Goal: Entertainment & Leisure: Browse casually

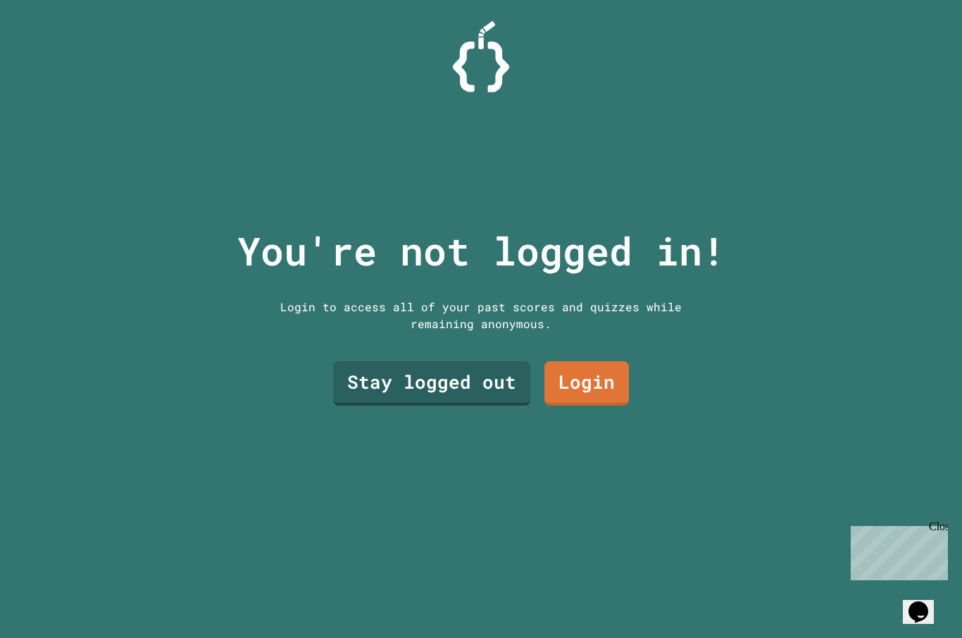
click at [464, 404] on link "Stay logged out" at bounding box center [431, 383] width 197 height 44
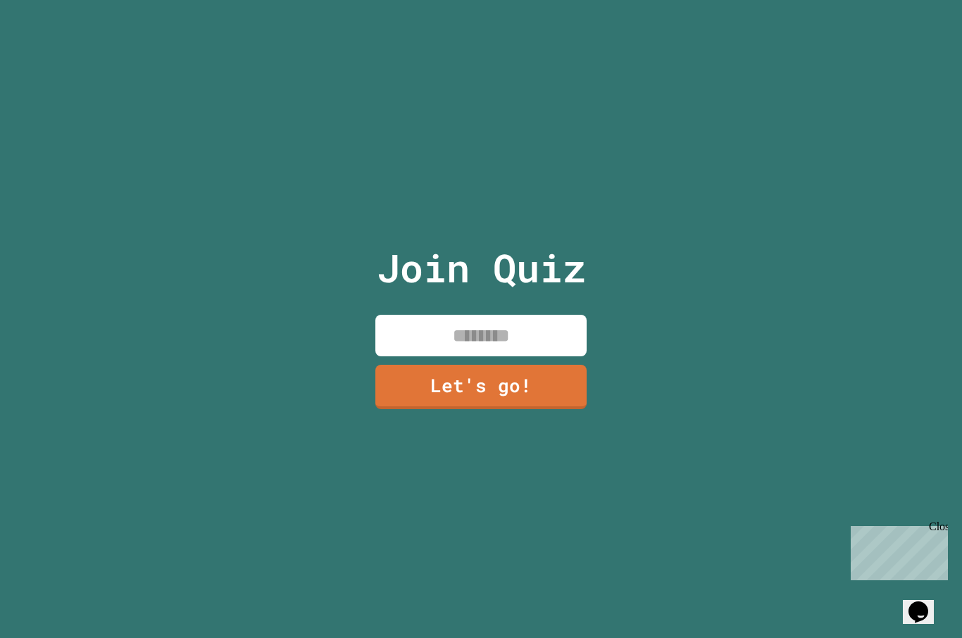
click at [539, 357] on input at bounding box center [481, 336] width 211 height 42
type input "****"
click at [524, 409] on link "Let's go!" at bounding box center [481, 387] width 211 height 44
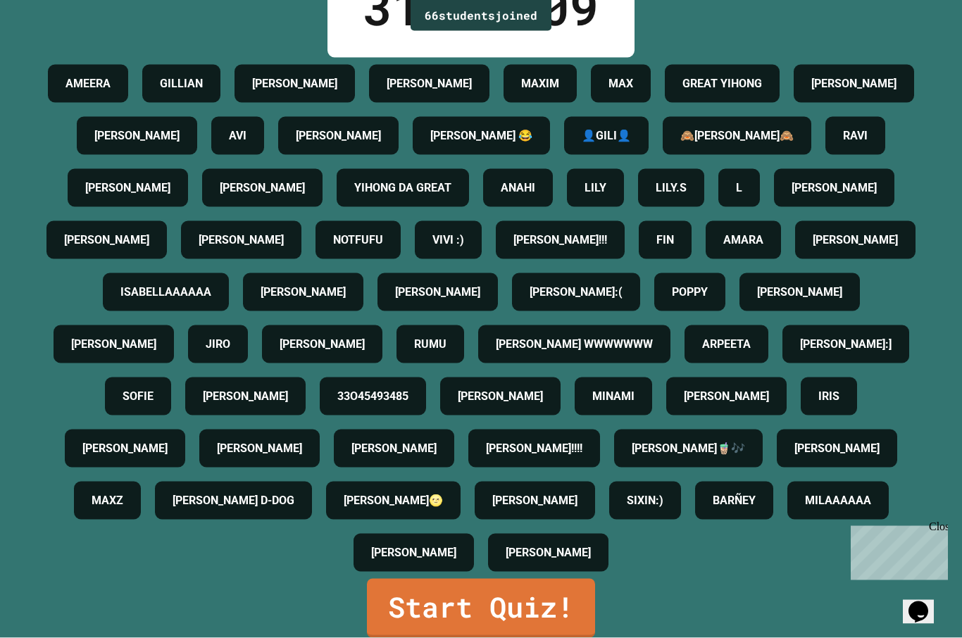
scroll to position [49, 0]
click at [521, 605] on link "Start Quiz!" at bounding box center [481, 608] width 228 height 59
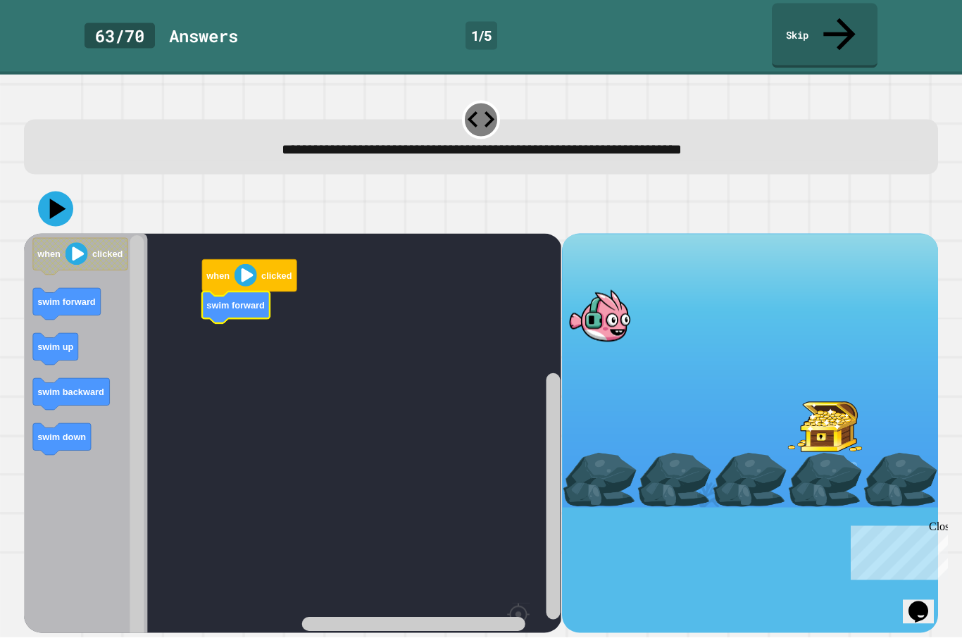
scroll to position [45, 0]
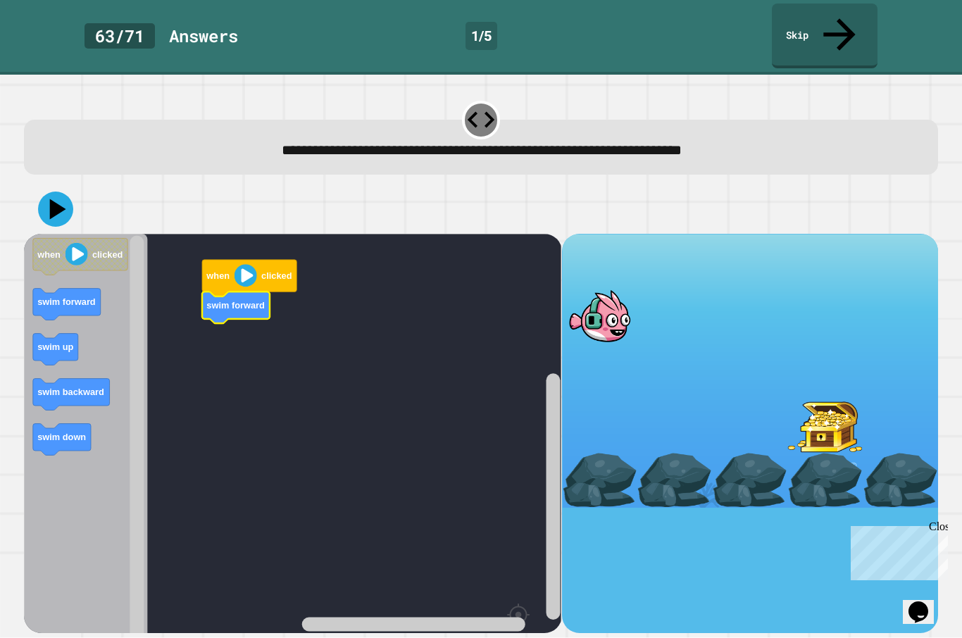
click at [42, 289] on icon "Blockly Workspace" at bounding box center [67, 305] width 68 height 32
click at [258, 392] on text "swim forward" at bounding box center [287, 397] width 58 height 11
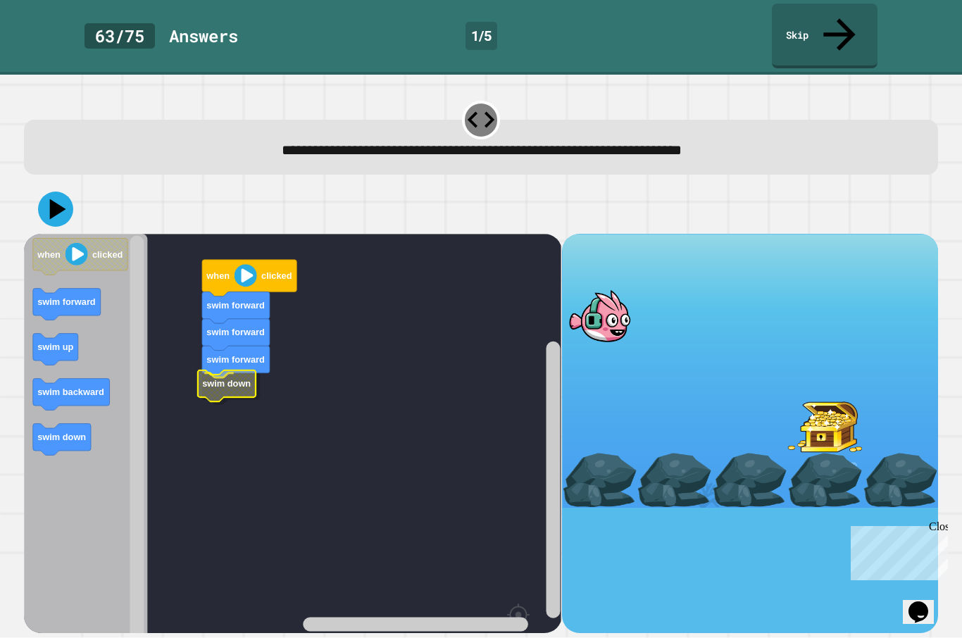
click at [252, 371] on icon "Blockly Workspace" at bounding box center [227, 387] width 58 height 32
click at [66, 192] on icon at bounding box center [55, 209] width 35 height 35
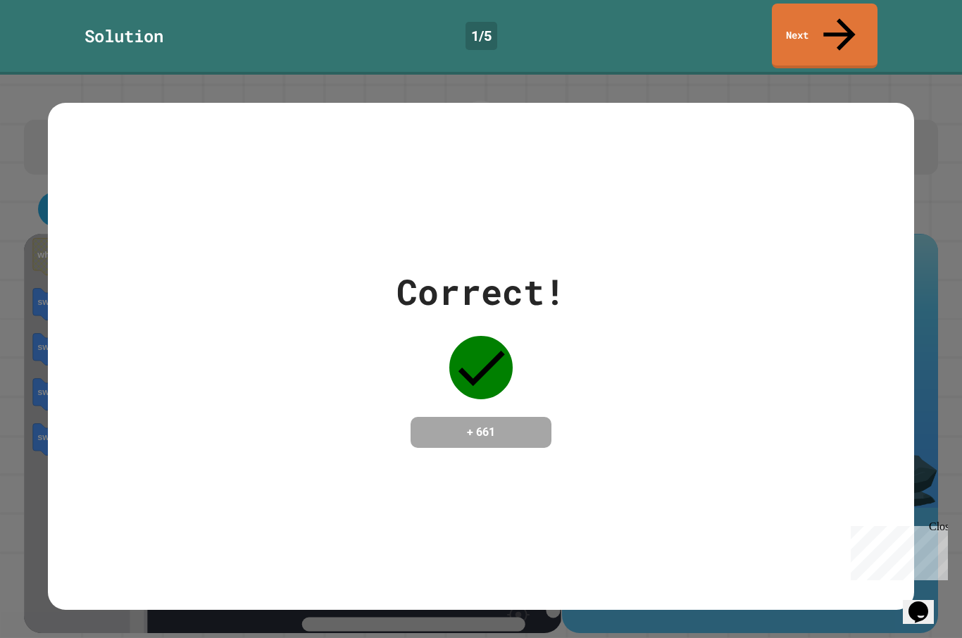
click at [884, 412] on div "Correct! + 661" at bounding box center [481, 357] width 866 height 182
click at [941, 450] on div "Correct! + 661" at bounding box center [481, 357] width 962 height 564
click at [940, 522] on div "Close" at bounding box center [938, 530] width 18 height 18
click at [934, 496] on div "Correct! + 661" at bounding box center [481, 357] width 962 height 564
click at [499, 350] on icon at bounding box center [482, 367] width 47 height 35
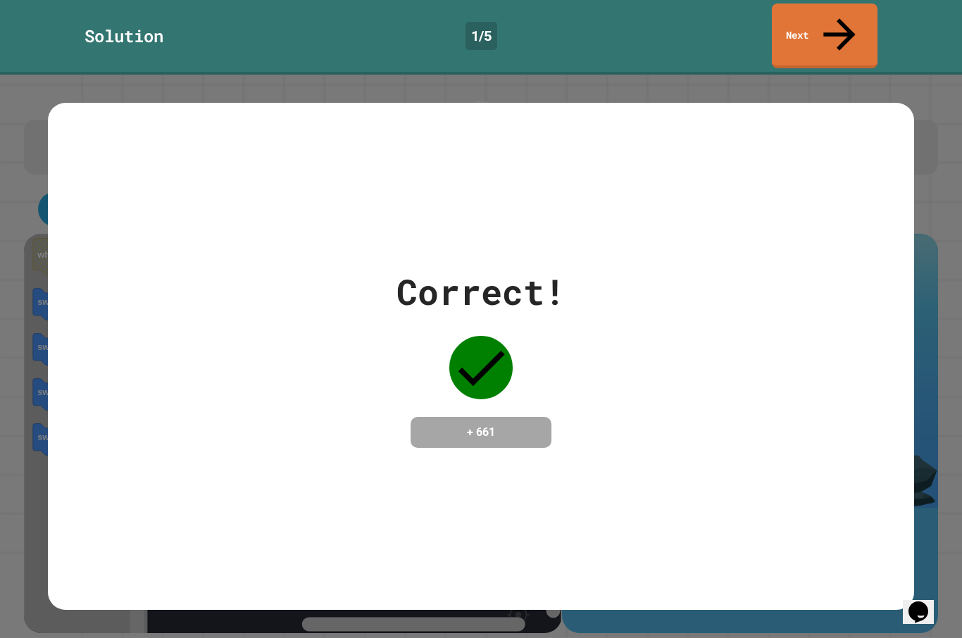
scroll to position [0, 0]
click at [854, 18] on link "Next" at bounding box center [825, 36] width 106 height 65
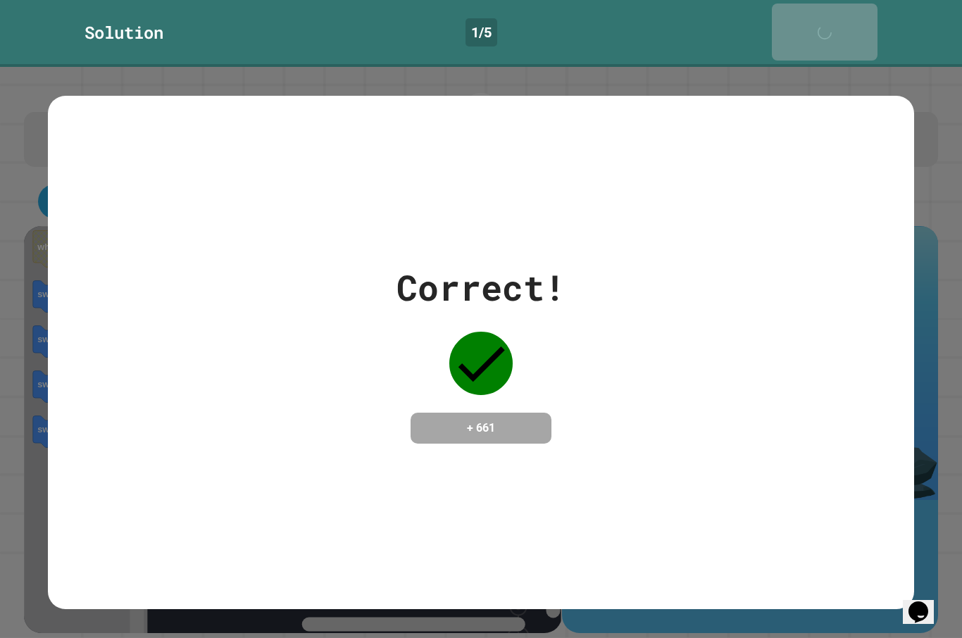
click at [854, 20] on link "Next" at bounding box center [825, 32] width 106 height 57
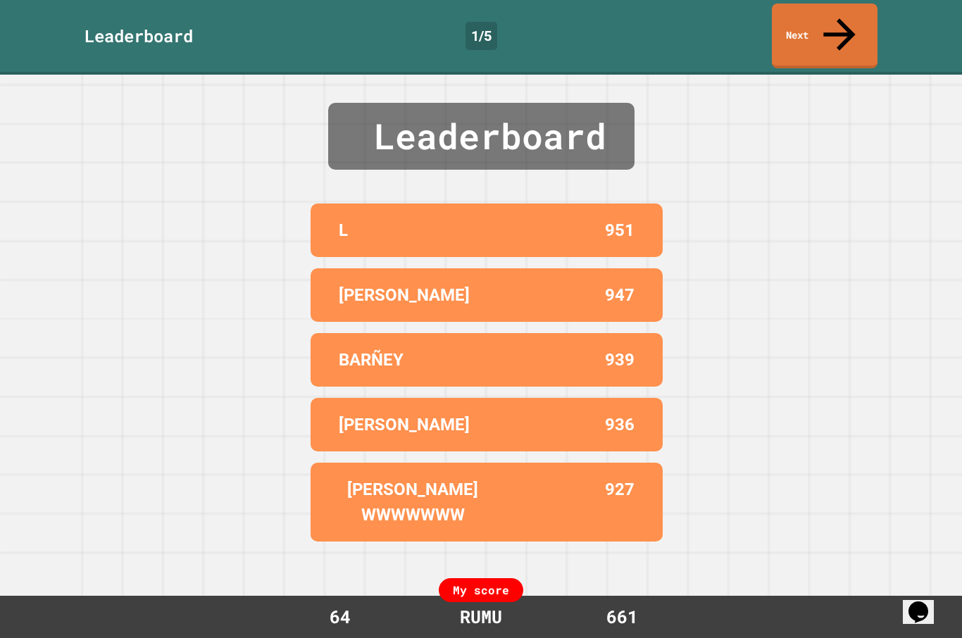
click at [829, 20] on link "Next" at bounding box center [825, 36] width 106 height 65
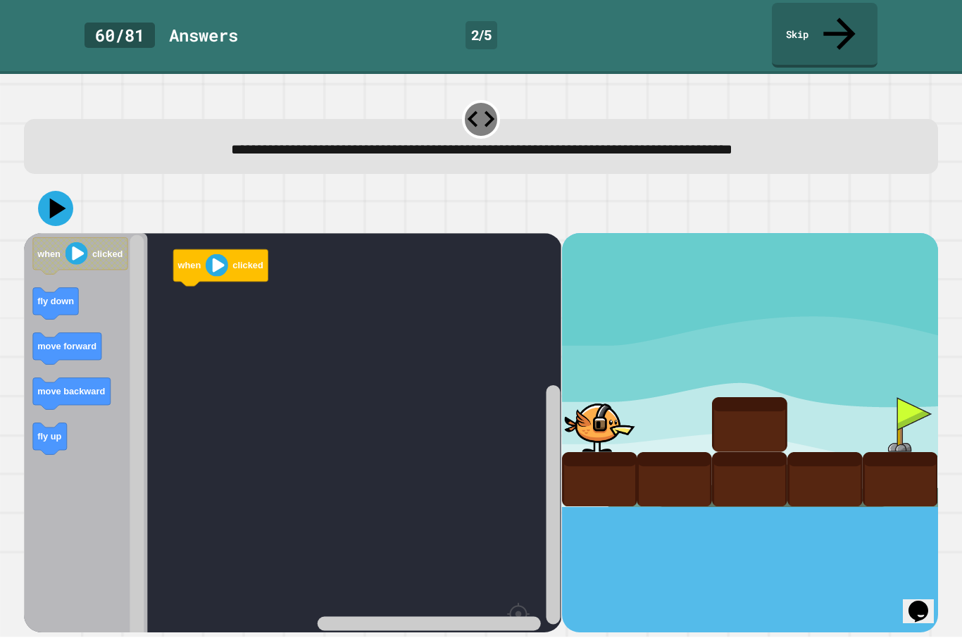
scroll to position [49, 0]
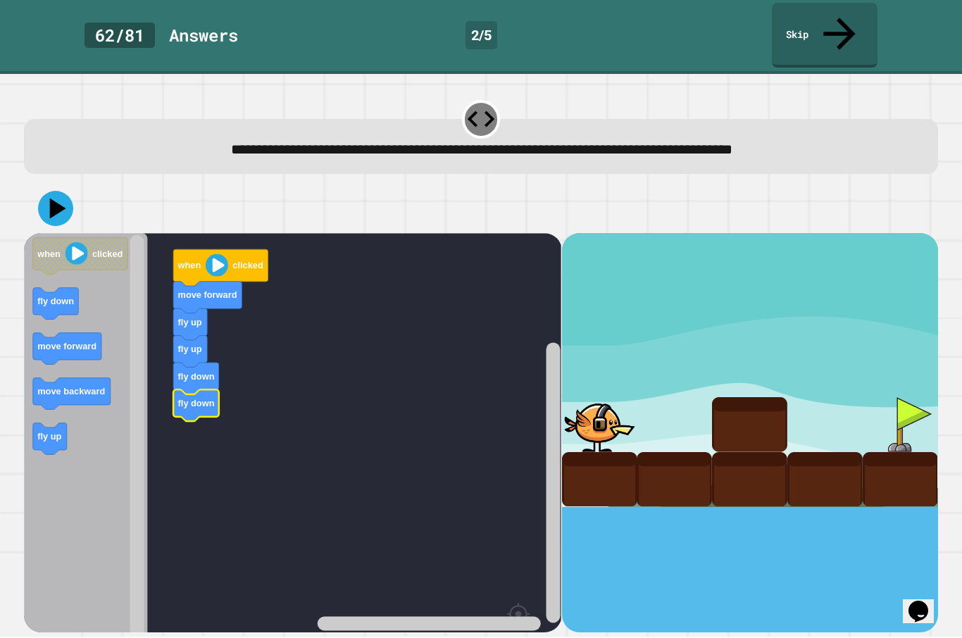
click at [62, 192] on icon at bounding box center [55, 209] width 35 height 35
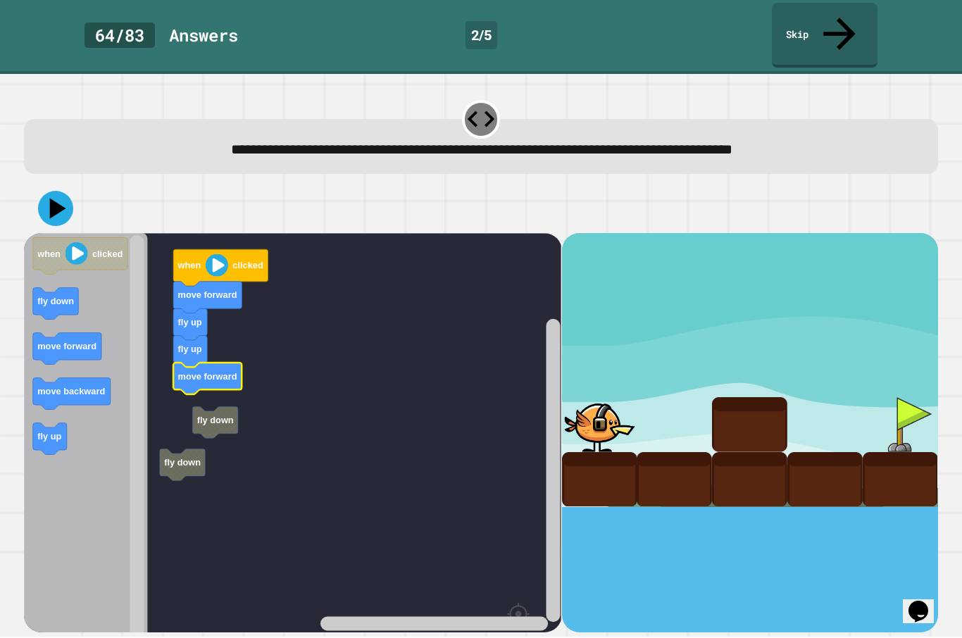
click at [209, 416] on text "fly down" at bounding box center [215, 421] width 37 height 11
click at [223, 347] on rect "Blockly Workspace" at bounding box center [293, 473] width 538 height 478
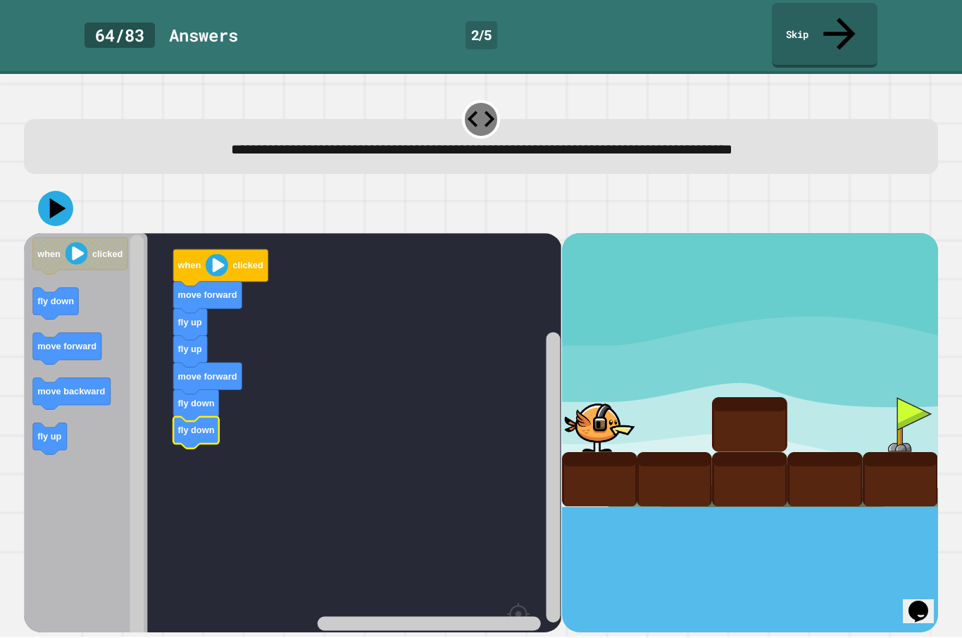
click at [58, 192] on icon at bounding box center [55, 209] width 35 height 35
click at [60, 199] on icon at bounding box center [58, 209] width 16 height 20
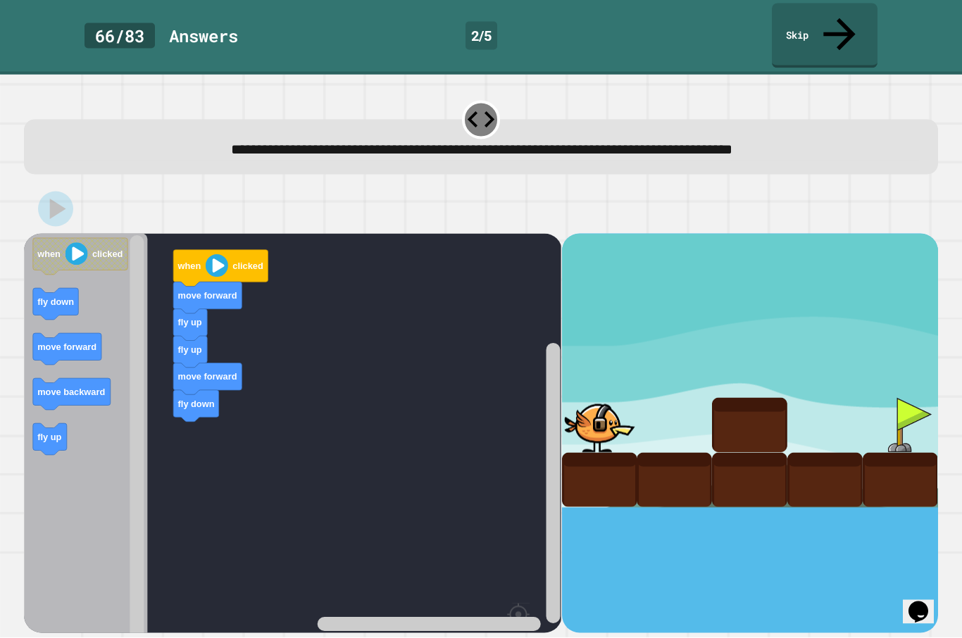
scroll to position [0, 0]
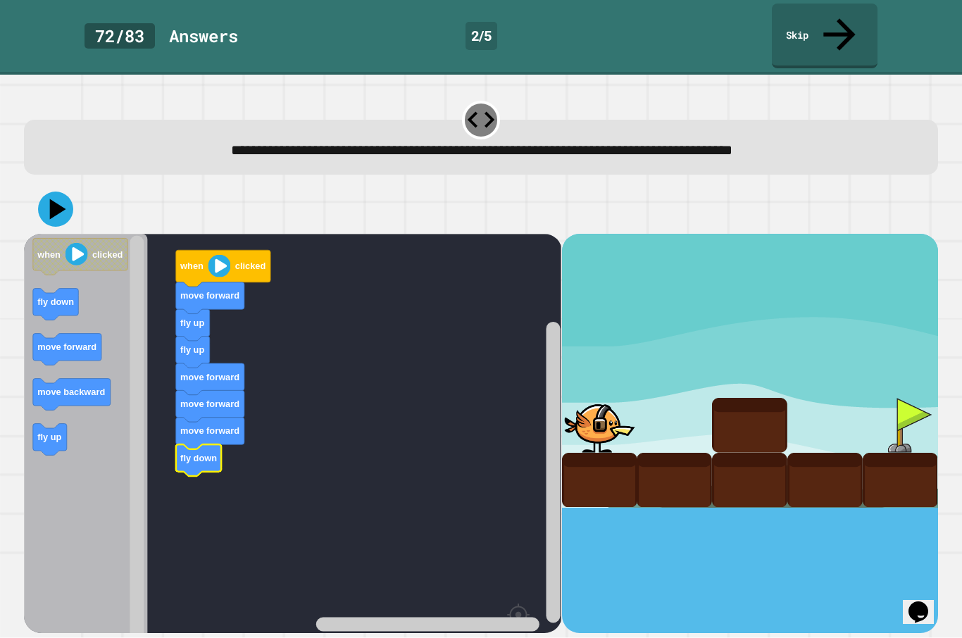
click at [50, 192] on icon at bounding box center [55, 209] width 35 height 35
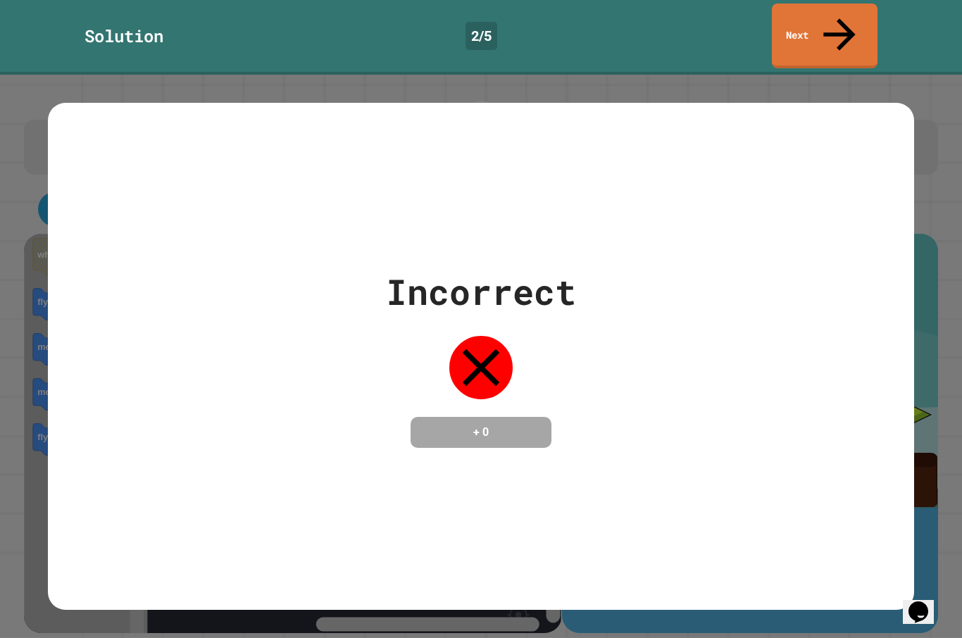
click at [831, 11] on link "Next" at bounding box center [825, 36] width 106 height 65
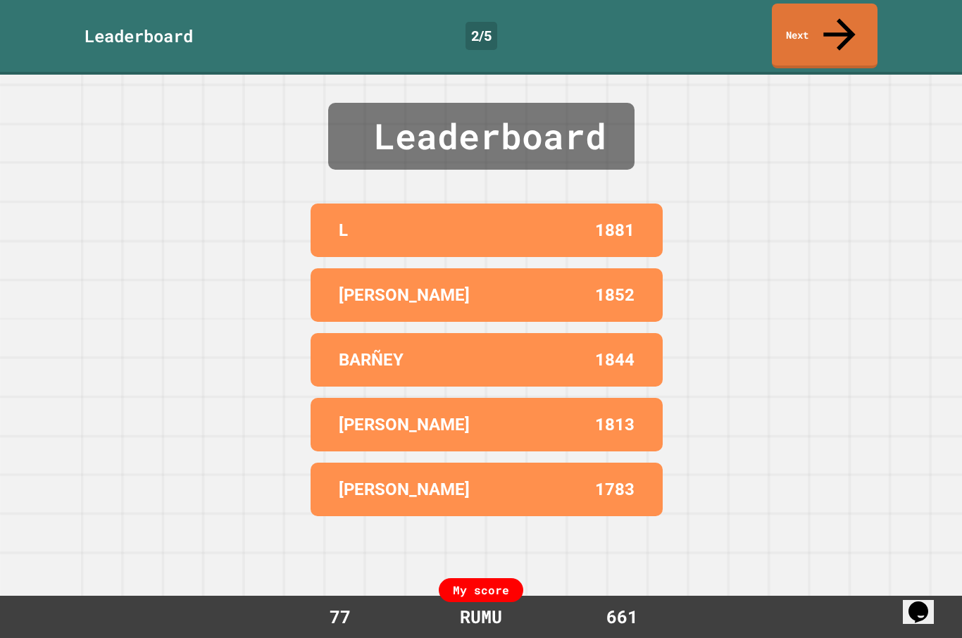
click at [841, 20] on icon at bounding box center [840, 35] width 48 height 48
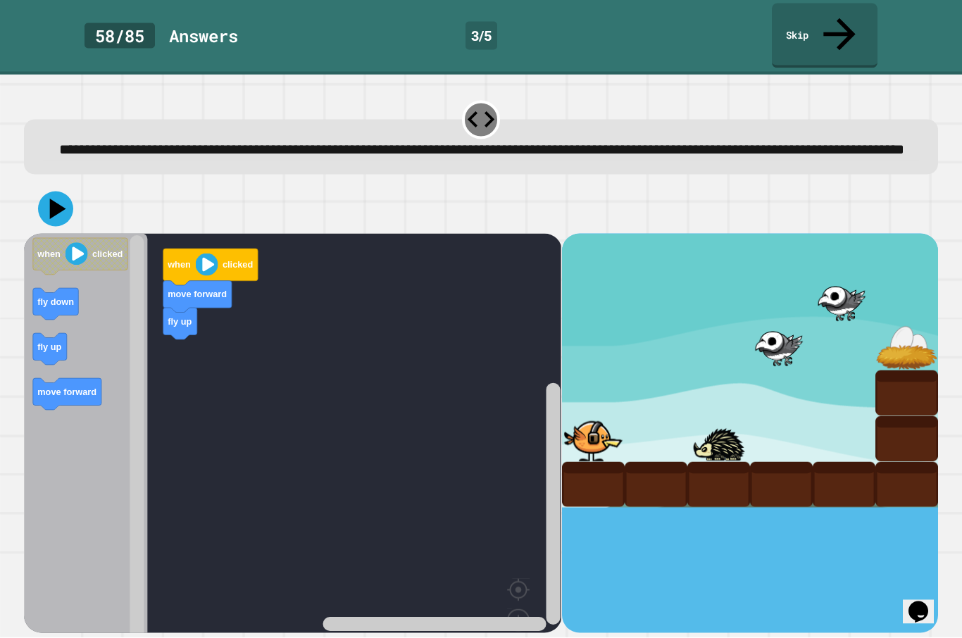
scroll to position [49, 0]
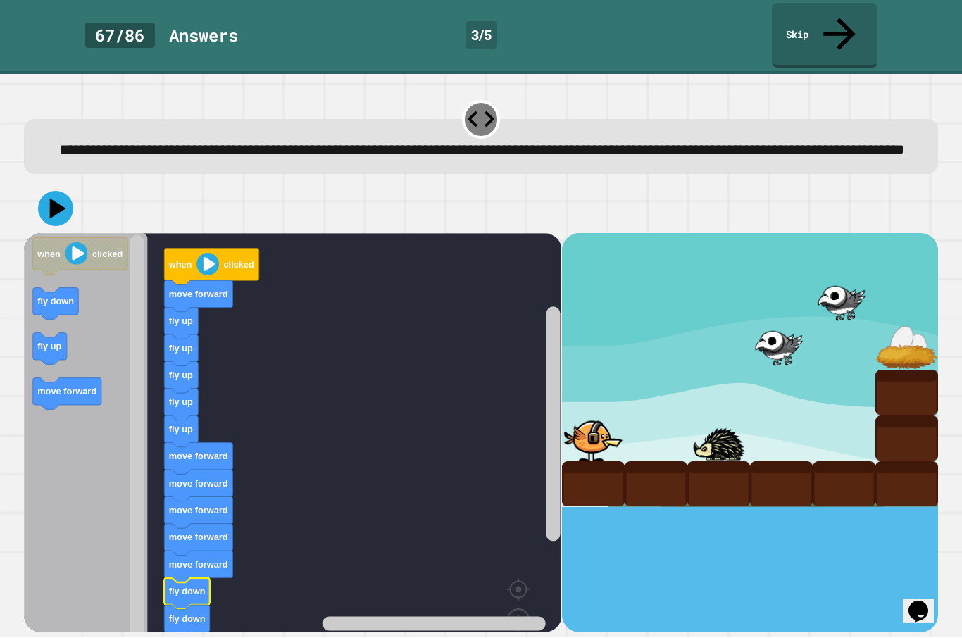
click at [56, 192] on icon at bounding box center [55, 209] width 35 height 35
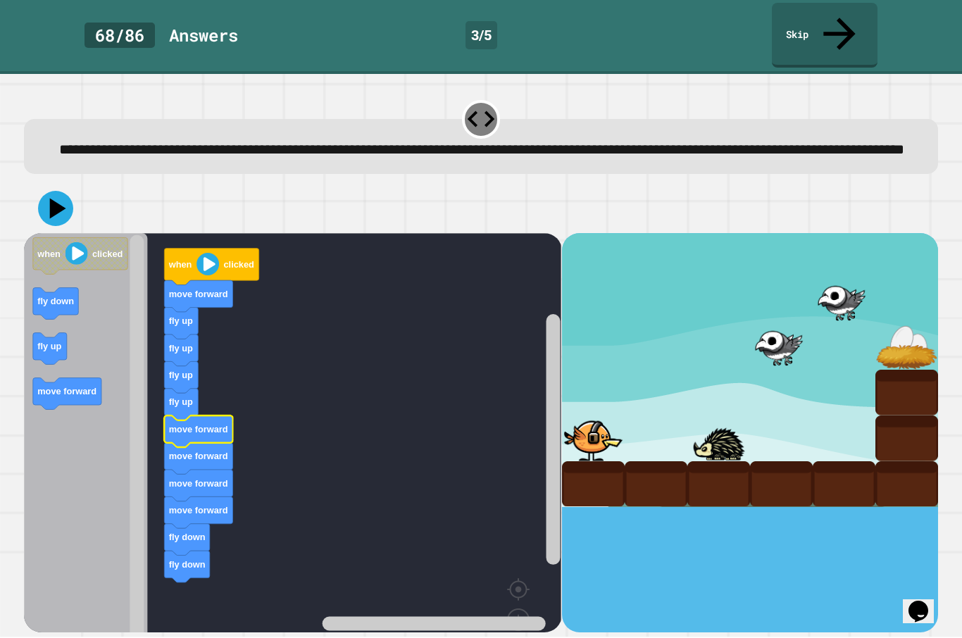
click at [51, 192] on icon at bounding box center [55, 209] width 35 height 35
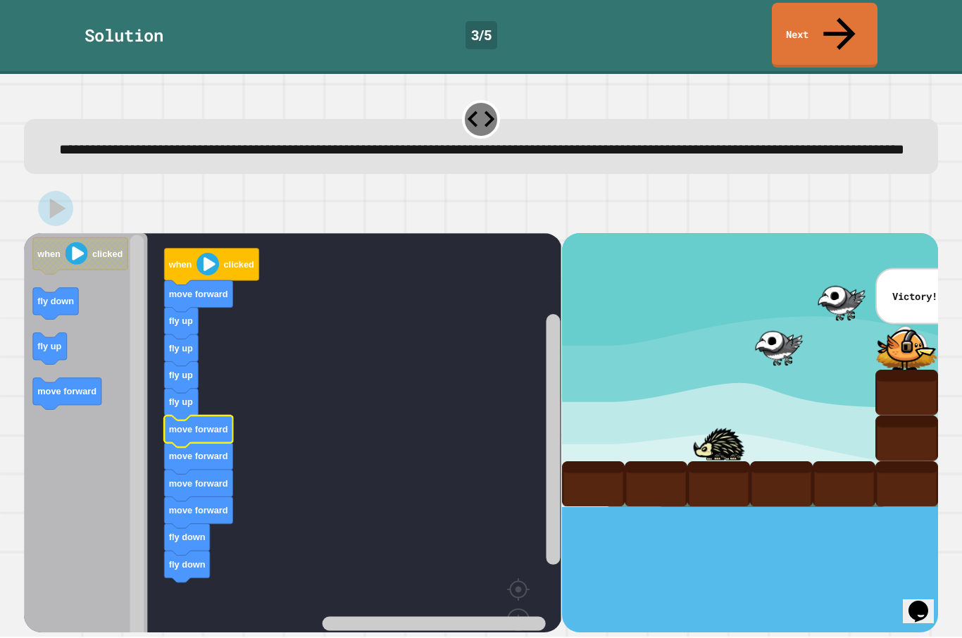
scroll to position [0, 0]
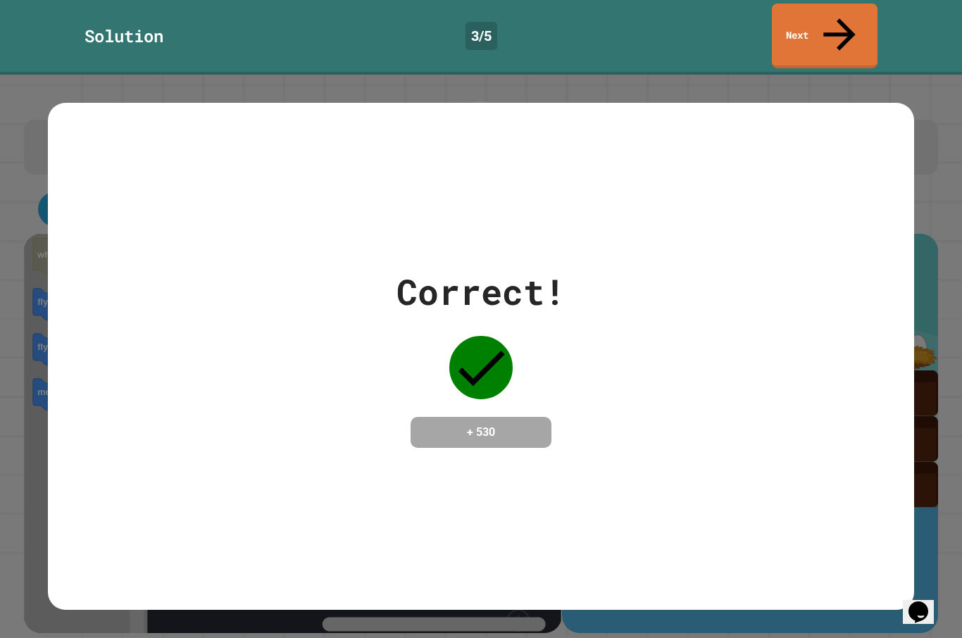
click at [848, 28] on link "Next" at bounding box center [825, 36] width 106 height 65
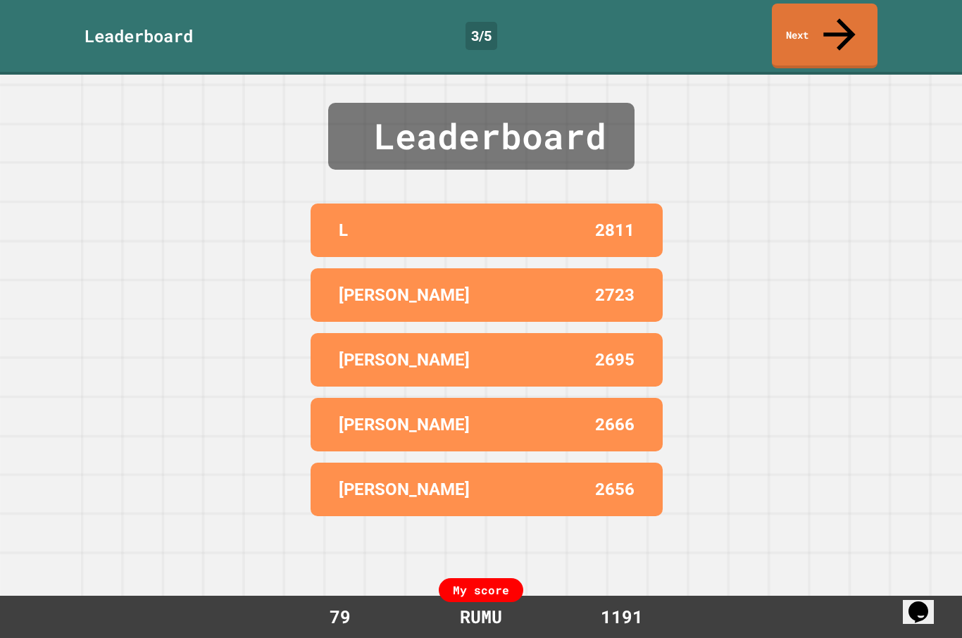
click at [856, 18] on link "Next" at bounding box center [825, 36] width 106 height 65
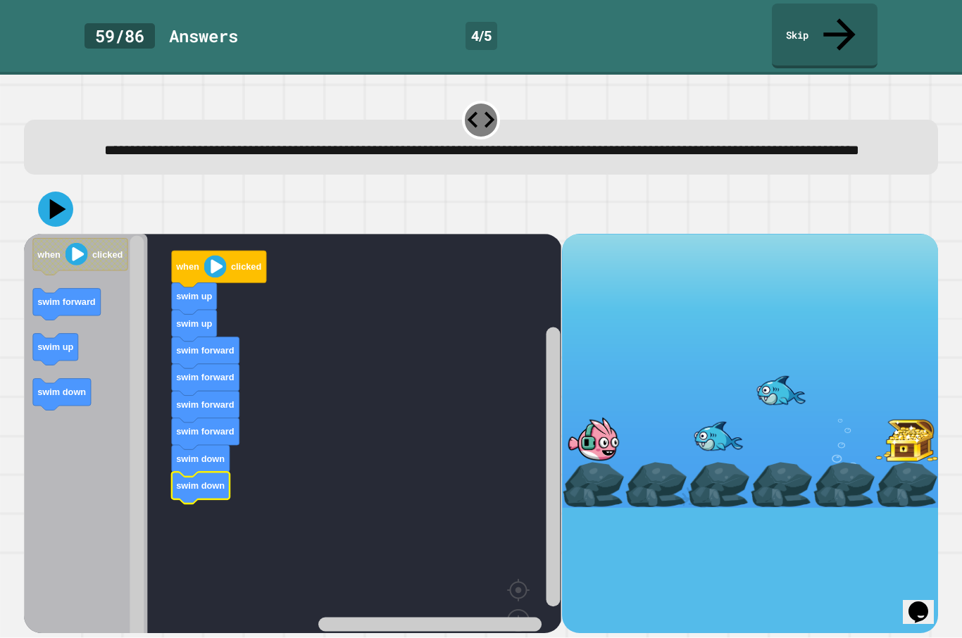
click at [58, 213] on icon at bounding box center [55, 209] width 35 height 35
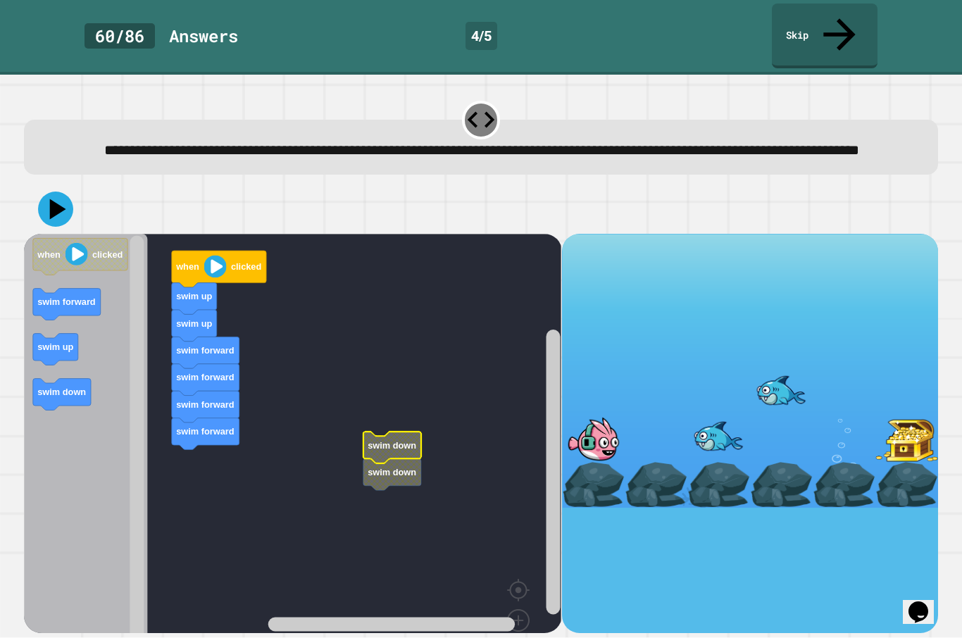
click at [75, 387] on text "swim down" at bounding box center [61, 392] width 49 height 11
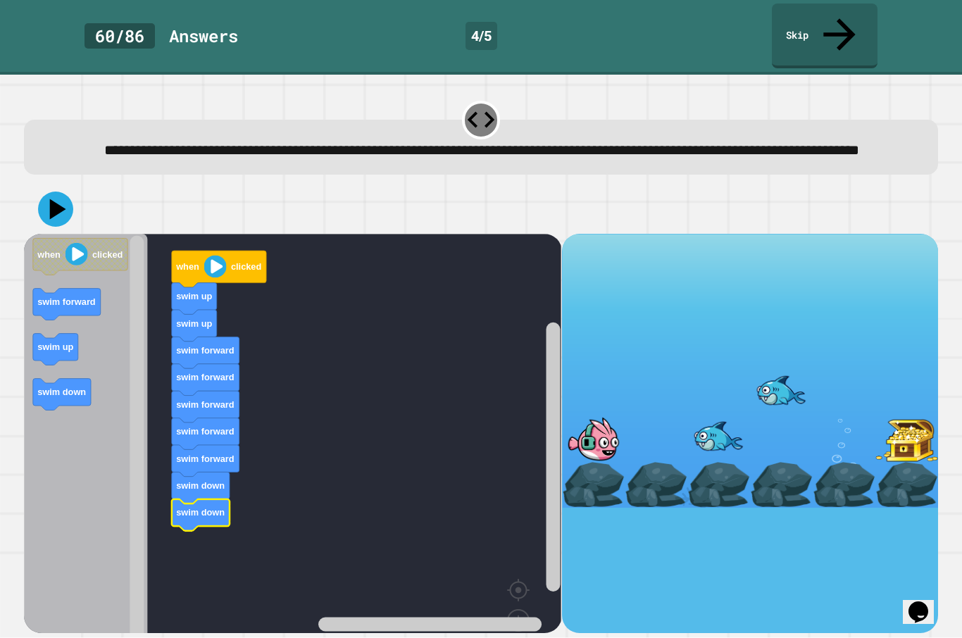
click at [58, 197] on icon at bounding box center [55, 209] width 35 height 35
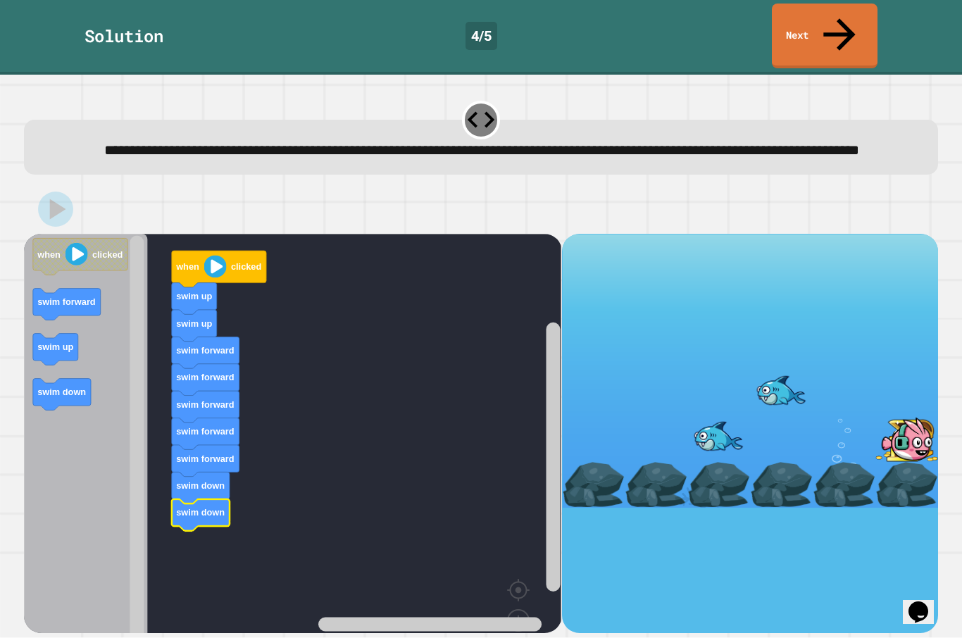
click at [827, 18] on link "Next" at bounding box center [825, 36] width 106 height 65
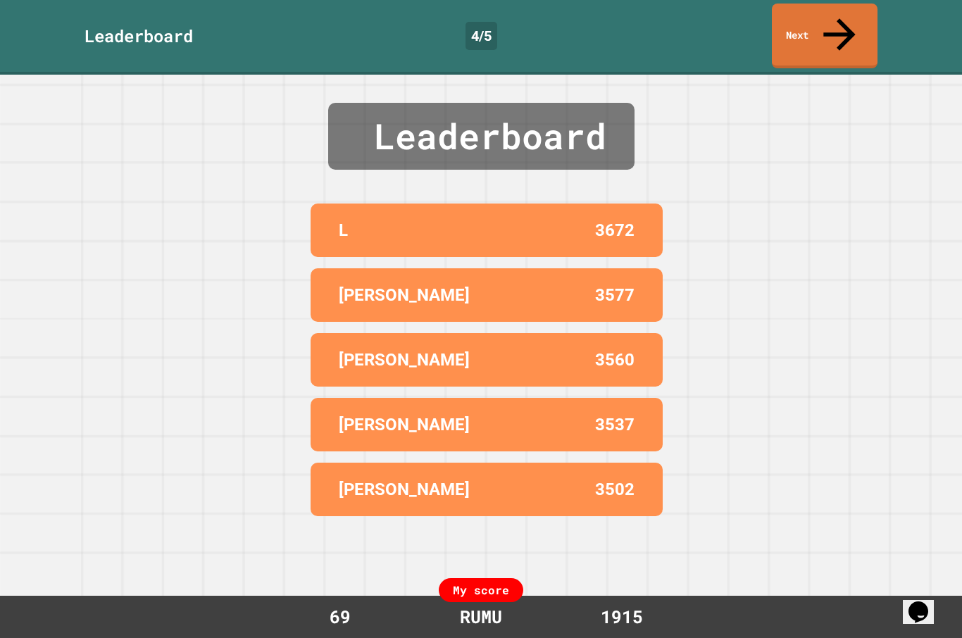
click at [841, 13] on icon at bounding box center [840, 35] width 48 height 48
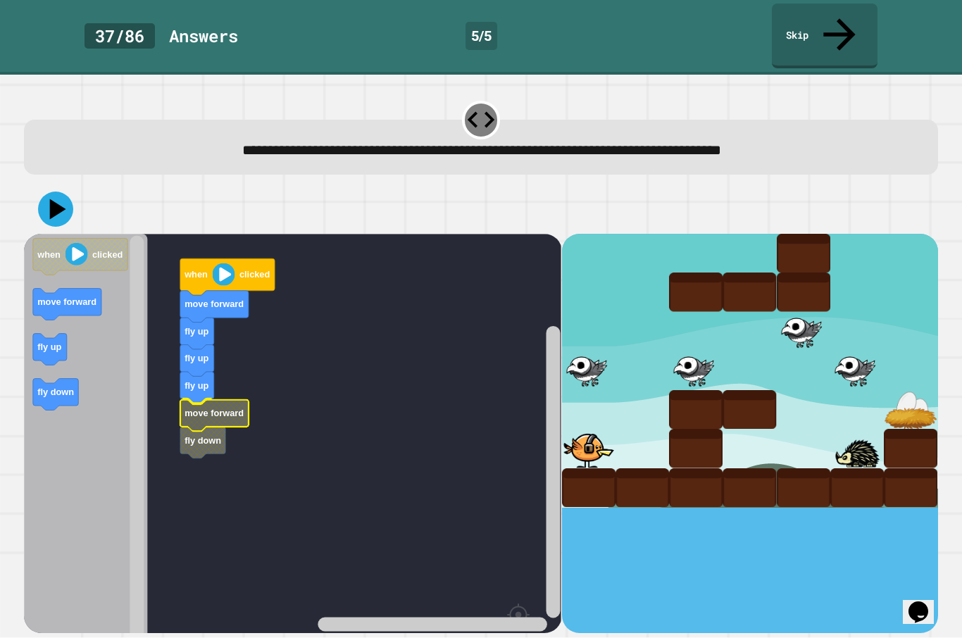
click at [224, 408] on text "move forward" at bounding box center [214, 413] width 59 height 11
